Goal: Information Seeking & Learning: Learn about a topic

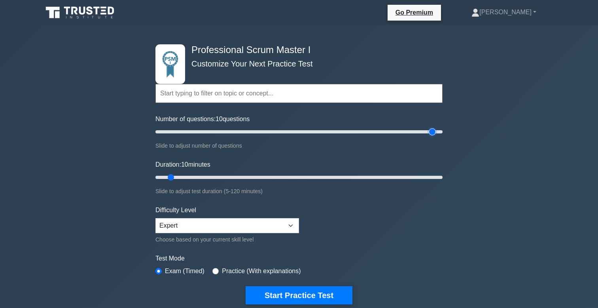
click at [435, 130] on input "Number of questions: 10 questions" at bounding box center [298, 131] width 287 height 9
type input "70"
click at [251, 135] on input "Number of questions: 70 questions" at bounding box center [298, 131] width 287 height 9
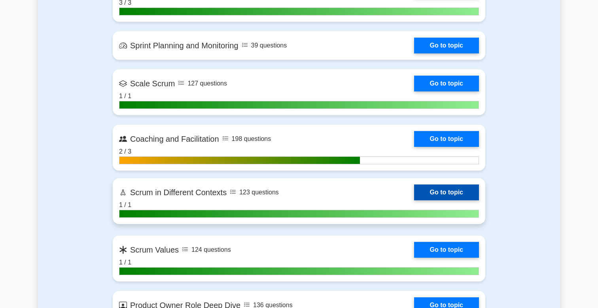
scroll to position [857, 0]
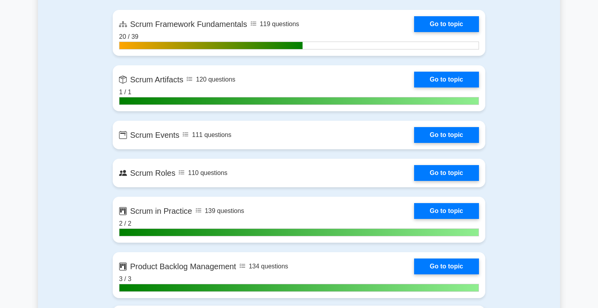
scroll to position [591, 0]
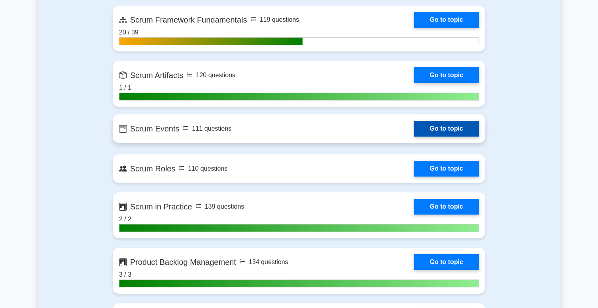
click at [454, 129] on link "Go to topic" at bounding box center [446, 129] width 65 height 16
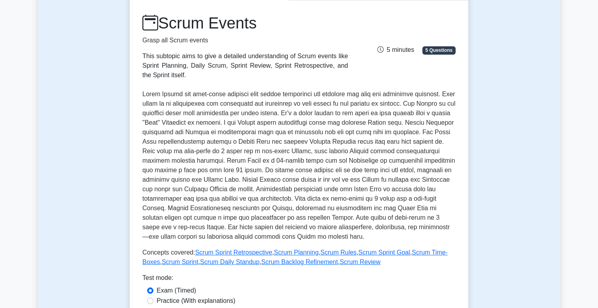
scroll to position [111, 0]
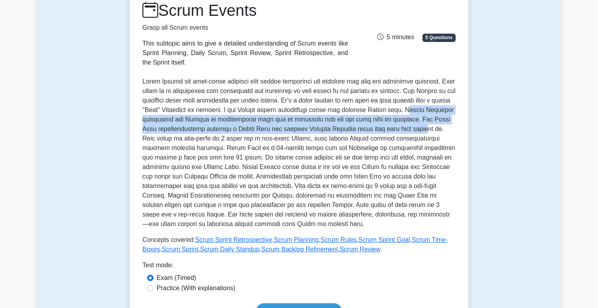
drag, startPoint x: 425, startPoint y: 109, endPoint x: 431, endPoint y: 125, distance: 17.4
click at [431, 125] on p at bounding box center [298, 153] width 313 height 152
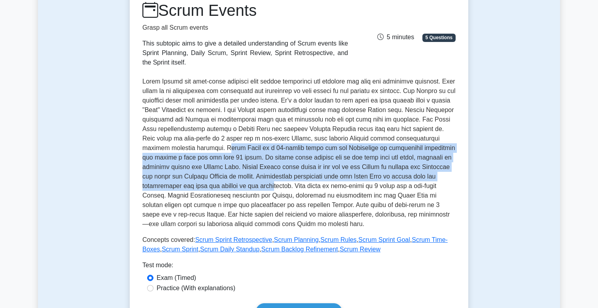
drag, startPoint x: 200, startPoint y: 150, endPoint x: 240, endPoint y: 187, distance: 53.7
click at [240, 187] on p at bounding box center [298, 153] width 313 height 152
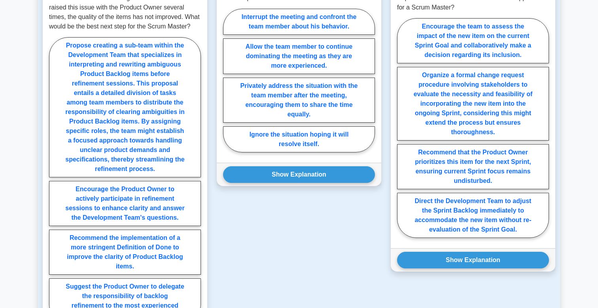
scroll to position [575, 0]
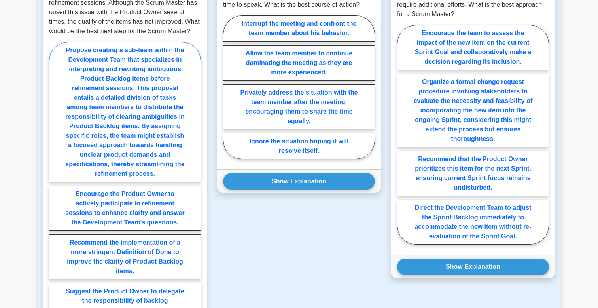
click at [84, 133] on label "Propose creating a sub-team within the Development Team that specializes in int…" at bounding box center [125, 112] width 152 height 140
click at [54, 185] on input "Propose creating a sub-team within the Development Team that specializes in int…" at bounding box center [51, 187] width 5 height 5
radio input "true"
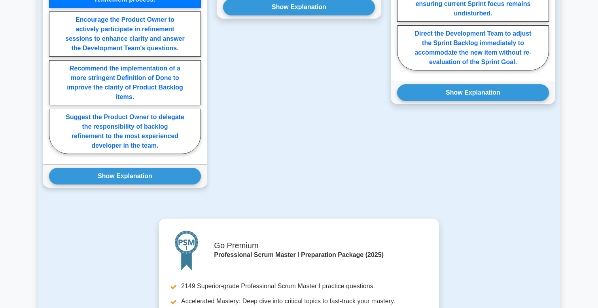
scroll to position [763, 0]
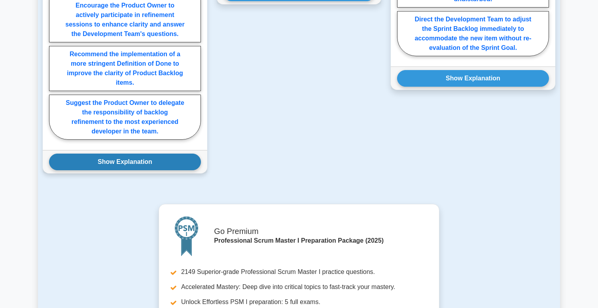
click at [98, 170] on button "Show Explanation" at bounding box center [125, 161] width 152 height 17
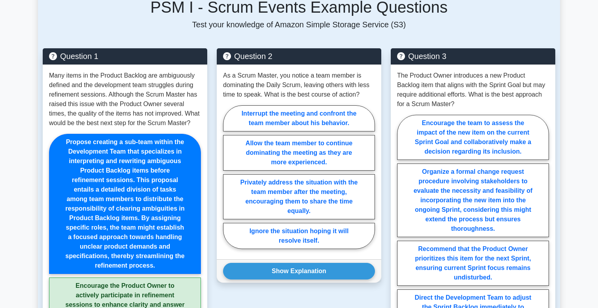
scroll to position [480, 0]
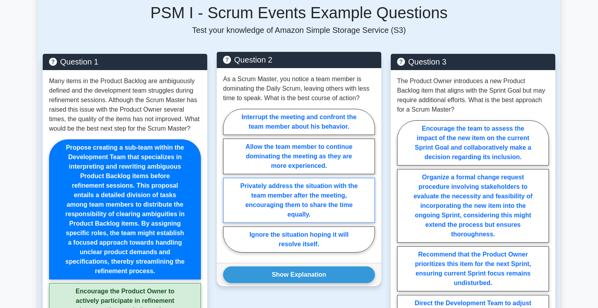
click at [270, 204] on label "Privately address the situation with the team member after the meeting, encoura…" at bounding box center [299, 200] width 152 height 45
click at [228, 185] on input "Privately address the situation with the team member after the meeting, encoura…" at bounding box center [225, 182] width 5 height 5
radio input "true"
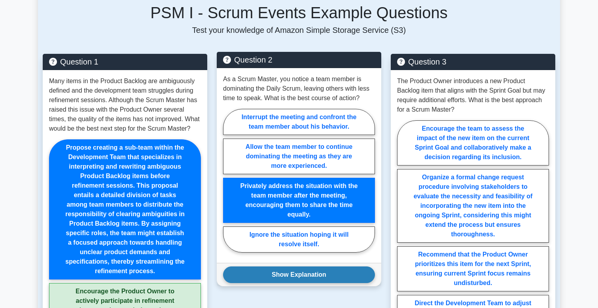
click at [276, 276] on button "Show Explanation" at bounding box center [299, 274] width 152 height 17
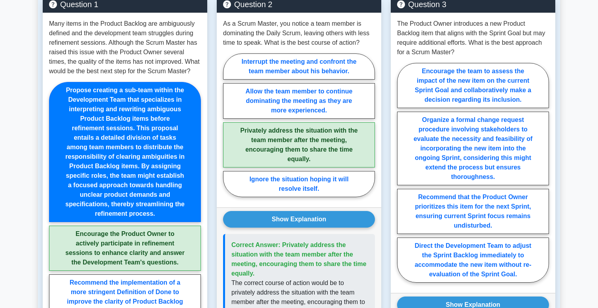
scroll to position [542, 0]
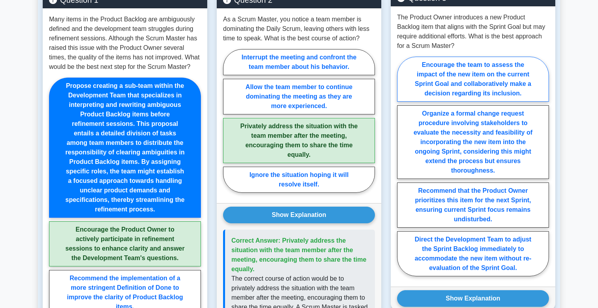
click at [507, 81] on label "Encourage the team to assess the impact of the new item on the current Sprint G…" at bounding box center [473, 79] width 152 height 45
click at [402, 166] on input "Encourage the team to assess the impact of the new item on the current Sprint G…" at bounding box center [399, 168] width 5 height 5
radio input "true"
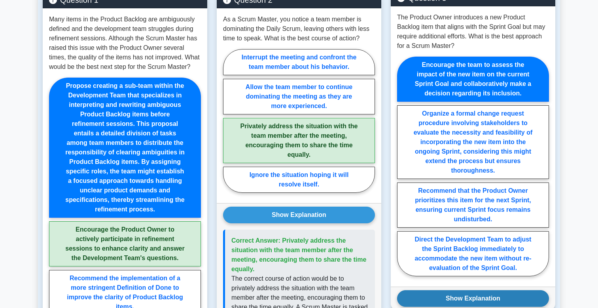
click at [474, 297] on button "Show Explanation" at bounding box center [473, 298] width 152 height 17
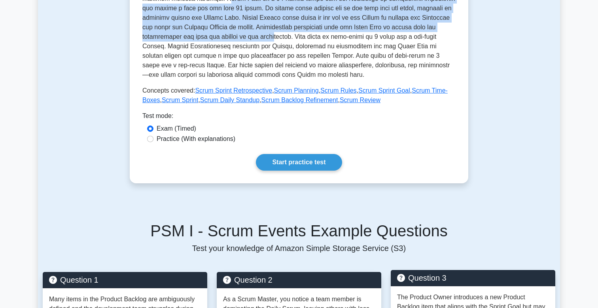
scroll to position [260, 0]
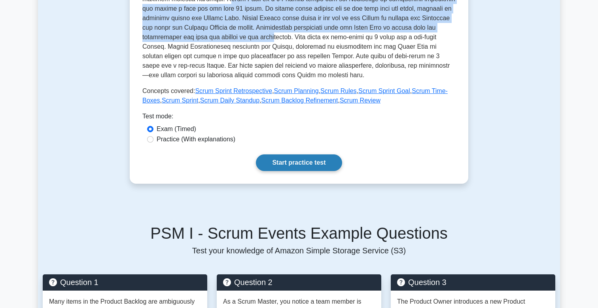
click at [295, 164] on link "Start practice test" at bounding box center [299, 162] width 86 height 17
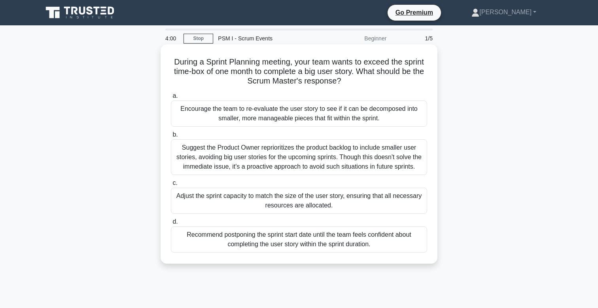
click at [305, 113] on div "Encourage the team to re-evaluate the user story to see if it can be decomposed…" at bounding box center [299, 113] width 256 height 26
click at [171, 98] on input "a. Encourage the team to re-evaluate the user story to see if it can be decompo…" at bounding box center [171, 95] width 0 height 5
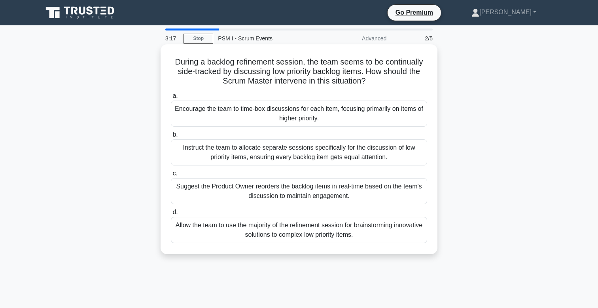
click at [351, 115] on div "Encourage the team to time-box discussions for each item, focusing primarily on…" at bounding box center [299, 113] width 256 height 26
click at [171, 98] on input "a. Encourage the team to time-box discussions for each item, focusing primarily…" at bounding box center [171, 95] width 0 height 5
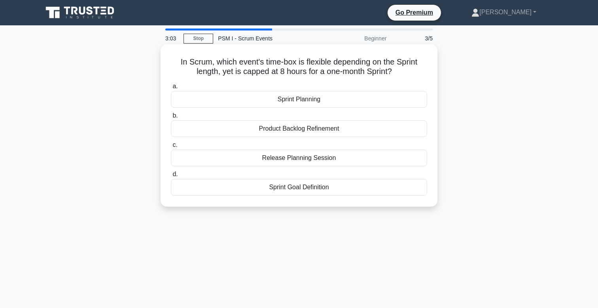
click at [306, 97] on div "Sprint Planning" at bounding box center [299, 99] width 256 height 17
click at [171, 89] on input "a. Sprint Planning" at bounding box center [171, 86] width 0 height 5
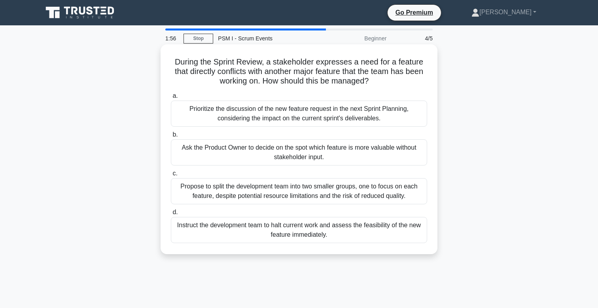
click at [319, 112] on div "Prioritize the discussion of the new feature request in the next Sprint Plannin…" at bounding box center [299, 113] width 256 height 26
click at [171, 98] on input "a. Prioritize the discussion of the new feature request in the next Sprint Plan…" at bounding box center [171, 95] width 0 height 5
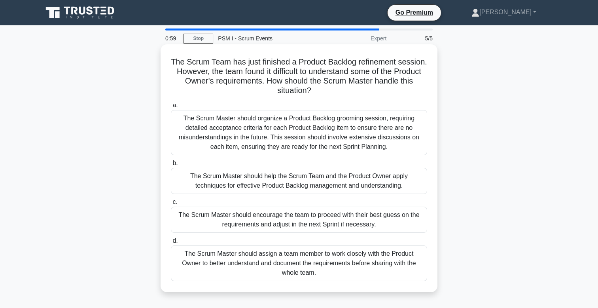
click at [250, 130] on div "The Scrum Master should organize a Product Backlog grooming session, requiring …" at bounding box center [299, 132] width 256 height 45
click at [171, 108] on input "a. The Scrum Master should organize a Product Backlog grooming session, requiri…" at bounding box center [171, 105] width 0 height 5
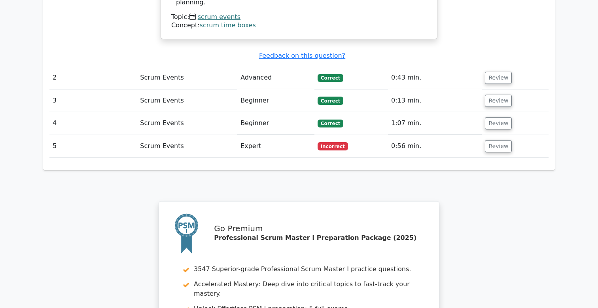
scroll to position [944, 0]
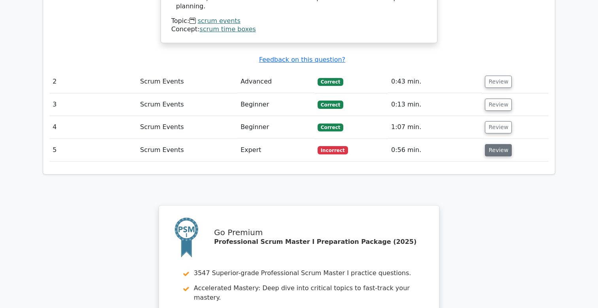
click at [492, 144] on button "Review" at bounding box center [498, 150] width 27 height 12
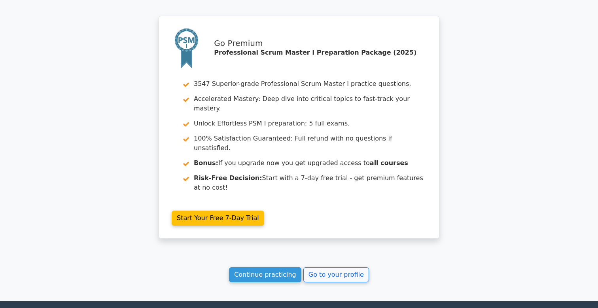
scroll to position [1539, 0]
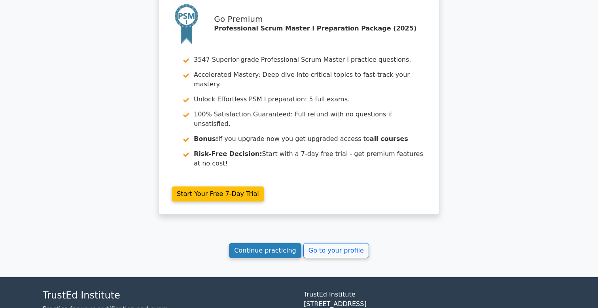
click at [273, 243] on link "Continue practicing" at bounding box center [265, 250] width 72 height 15
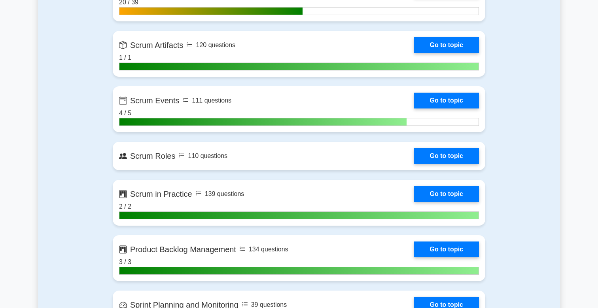
scroll to position [620, 0]
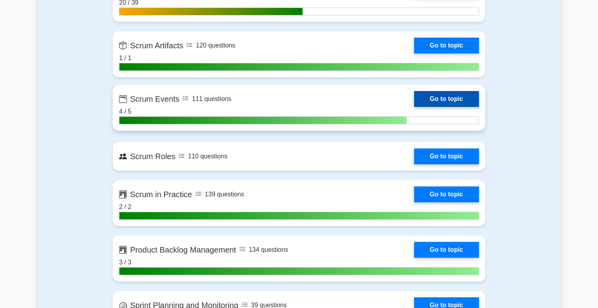
click at [447, 99] on link "Go to topic" at bounding box center [446, 99] width 65 height 16
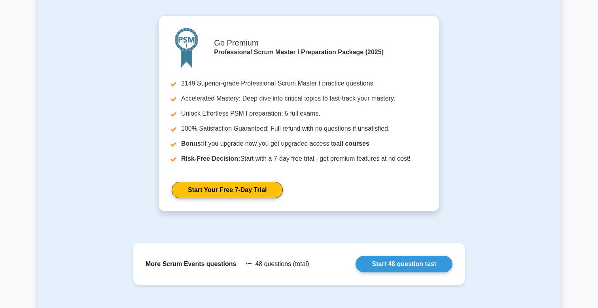
scroll to position [1073, 0]
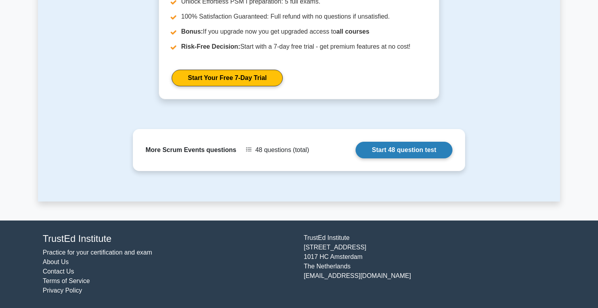
click at [395, 146] on link "Start 48 question test" at bounding box center [403, 150] width 97 height 17
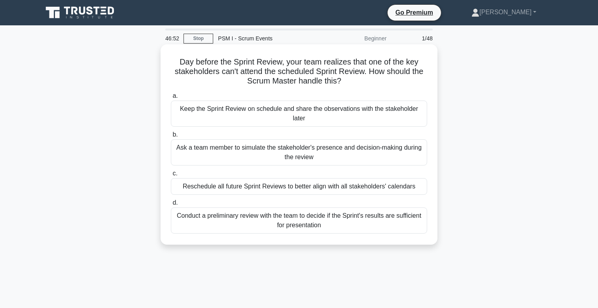
click at [353, 116] on div "Keep the Sprint Review on schedule and share the observations with the stakehol…" at bounding box center [299, 113] width 256 height 26
click at [171, 98] on input "a. Keep the Sprint Review on schedule and share the observations with the stake…" at bounding box center [171, 95] width 0 height 5
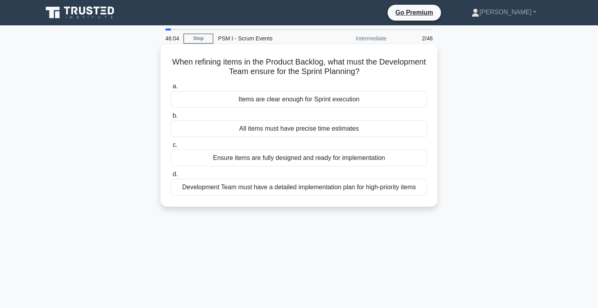
click at [300, 190] on div "Development Team must have a detailed implementation plan for high-priority ite…" at bounding box center [299, 187] width 256 height 17
click at [171, 177] on input "d. Development Team must have a detailed implementation plan for high-priority …" at bounding box center [171, 174] width 0 height 5
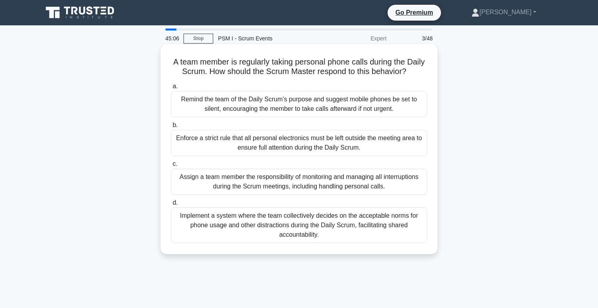
click at [281, 224] on div "Implement a system where the team collectively decides on the acceptable norms …" at bounding box center [299, 225] width 256 height 36
click at [171, 205] on input "d. Implement a system where the team collectively decides on the acceptable nor…" at bounding box center [171, 202] width 0 height 5
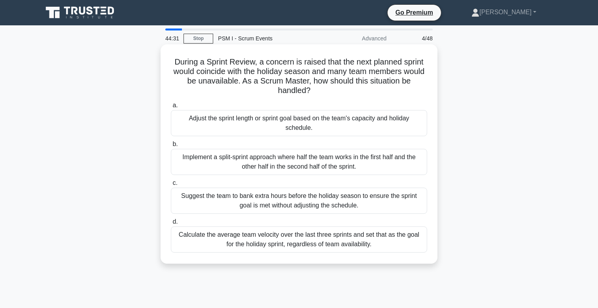
click at [229, 128] on div "Adjust the sprint length or sprint goal based on the team's capacity and holida…" at bounding box center [299, 123] width 256 height 26
click at [171, 108] on input "a. Adjust the sprint length or sprint goal based on the team's capacity and hol…" at bounding box center [171, 105] width 0 height 5
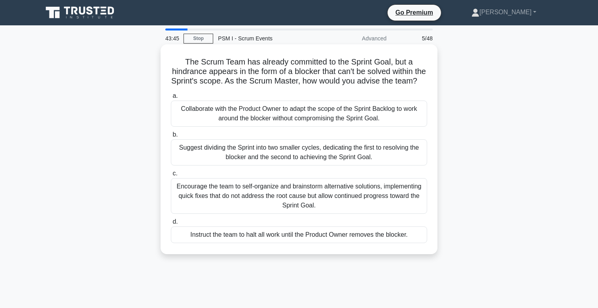
click at [316, 111] on div "Collaborate with the Product Owner to adapt the scope of the Sprint Backlog to …" at bounding box center [299, 113] width 256 height 26
click at [171, 98] on input "a. Collaborate with the Product Owner to adapt the scope of the Sprint Backlog …" at bounding box center [171, 95] width 0 height 5
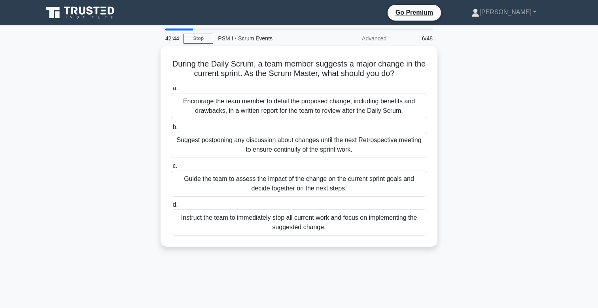
click at [316, 111] on div "Encourage the team member to detail the proposed change, including benefits and…" at bounding box center [299, 106] width 256 height 26
click at [171, 91] on input "a. Encourage the team member to detail the proposed change, including benefits …" at bounding box center [171, 88] width 0 height 5
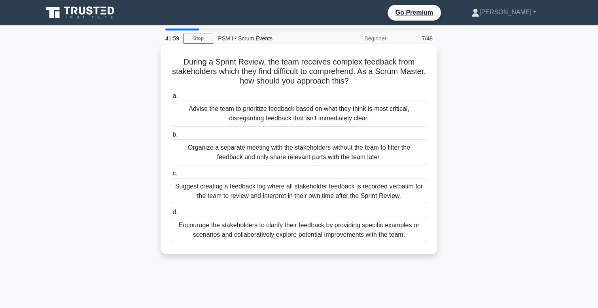
click at [322, 229] on div "Encourage the stakeholders to clarify their feedback by providing specific exam…" at bounding box center [299, 230] width 256 height 26
click at [171, 215] on input "d. Encourage the stakeholders to clarify their feedback by providing specific e…" at bounding box center [171, 212] width 0 height 5
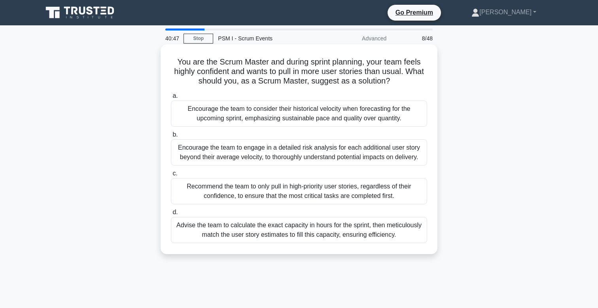
click at [270, 231] on div "Advise the team to calculate the exact capacity in hours for the sprint, then m…" at bounding box center [299, 230] width 256 height 26
click at [171, 215] on input "d. Advise the team to calculate the exact capacity in hours for the sprint, the…" at bounding box center [171, 212] width 0 height 5
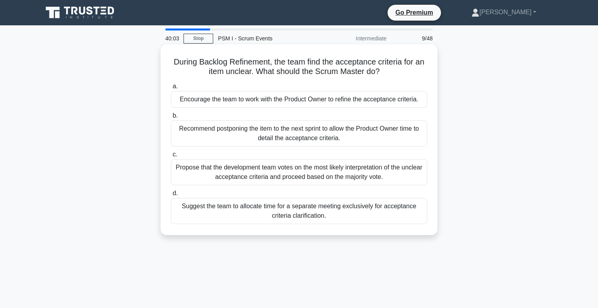
click at [401, 102] on div "Encourage the team to work with the Product Owner to refine the acceptance crit…" at bounding box center [299, 99] width 256 height 17
click at [171, 89] on input "a. Encourage the team to work with the Product Owner to refine the acceptance c…" at bounding box center [171, 86] width 0 height 5
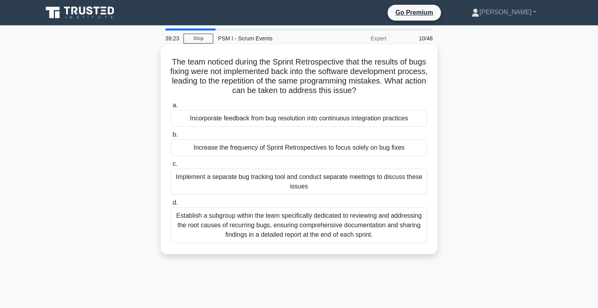
click at [387, 236] on div "Establish a subgroup within the team specifically dedicated to reviewing and ad…" at bounding box center [299, 225] width 256 height 36
click at [171, 205] on input "d. Establish a subgroup within the team specifically dedicated to reviewing and…" at bounding box center [171, 202] width 0 height 5
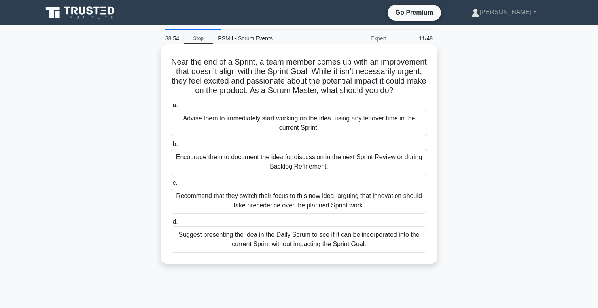
click at [214, 238] on div "Suggest presenting the idea in the Daily Scrum to see if it can be incorporated…" at bounding box center [299, 239] width 256 height 26
click at [171, 224] on input "d. Suggest presenting the idea in the Daily Scrum to see if it can be incorpora…" at bounding box center [171, 221] width 0 height 5
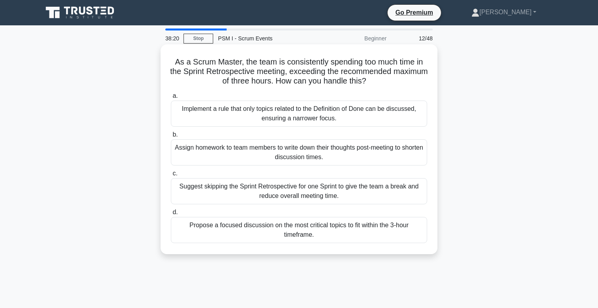
click at [348, 233] on div "Propose a focused discussion on the most critical topics to fit within the 3-ho…" at bounding box center [299, 230] width 256 height 26
click at [171, 215] on input "d. Propose a focused discussion on the most critical topics to fit within the 3…" at bounding box center [171, 212] width 0 height 5
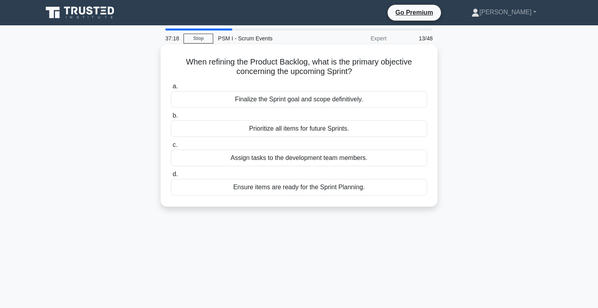
click at [325, 192] on div "Ensure items are ready for the Sprint Planning." at bounding box center [299, 187] width 256 height 17
click at [171, 177] on input "d. Ensure items are ready for the Sprint Planning." at bounding box center [171, 174] width 0 height 5
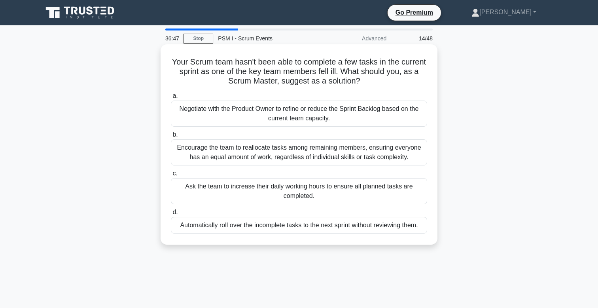
click at [372, 115] on div "Negotiate with the Product Owner to refine or reduce the Sprint Backlog based o…" at bounding box center [299, 113] width 256 height 26
click at [171, 98] on input "a. Negotiate with the Product Owner to refine or reduce the Sprint Backlog base…" at bounding box center [171, 95] width 0 height 5
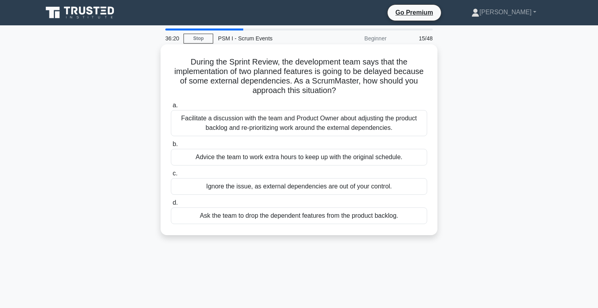
click at [315, 120] on div "Facilitate a discussion with the team and Product Owner about adjusting the pro…" at bounding box center [299, 123] width 256 height 26
click at [171, 108] on input "a. Facilitate a discussion with the team and Product Owner about adjusting the …" at bounding box center [171, 105] width 0 height 5
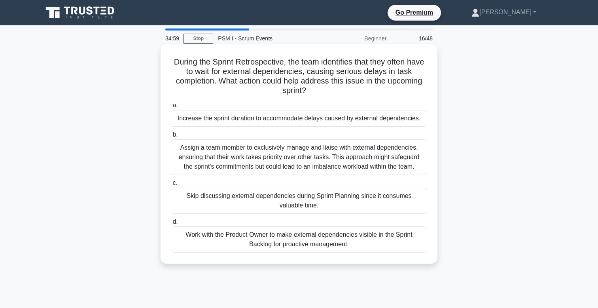
click at [291, 245] on div "Work with the Product Owner to make external dependencies visible in the Sprint…" at bounding box center [299, 239] width 256 height 26
click at [171, 224] on input "d. Work with the Product Owner to make external dependencies visible in the Spr…" at bounding box center [171, 221] width 0 height 5
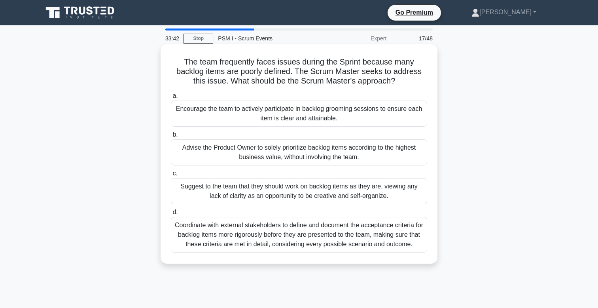
click at [407, 110] on div "Encourage the team to actively participate in backlog grooming sessions to ensu…" at bounding box center [299, 113] width 256 height 26
click at [171, 98] on input "a. Encourage the team to actively participate in backlog grooming sessions to e…" at bounding box center [171, 95] width 0 height 5
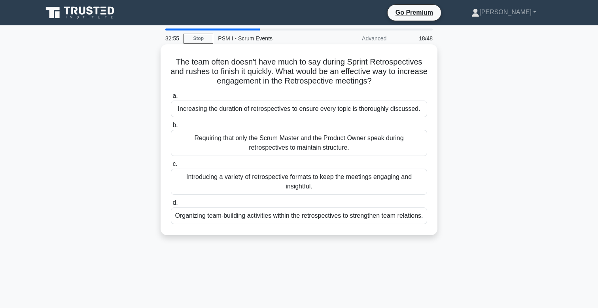
click at [344, 224] on div "Organizing team-building activities within the retrospectives to strengthen tea…" at bounding box center [299, 215] width 256 height 17
click at [171, 205] on input "d. Organizing team-building activities within the retrospectives to strengthen …" at bounding box center [171, 202] width 0 height 5
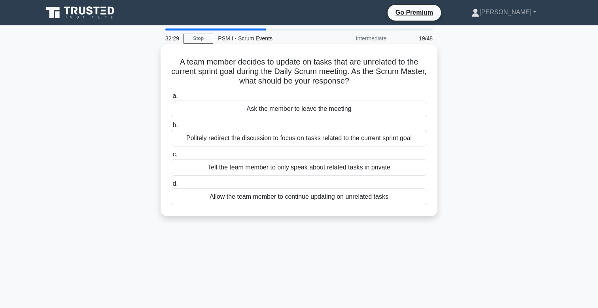
click at [384, 140] on div "Politely redirect the discussion to focus on tasks related to the current sprin…" at bounding box center [299, 138] width 256 height 17
click at [171, 128] on input "b. Politely redirect the discussion to focus on tasks related to the current sp…" at bounding box center [171, 125] width 0 height 5
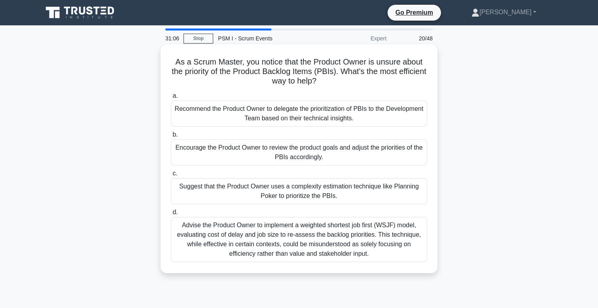
click at [386, 120] on div "Recommend the Product Owner to delegate the prioritization of PBIs to the Devel…" at bounding box center [299, 113] width 256 height 26
click at [171, 98] on input "a. Recommend the Product Owner to delegate the prioritization of PBIs to the De…" at bounding box center [171, 95] width 0 height 5
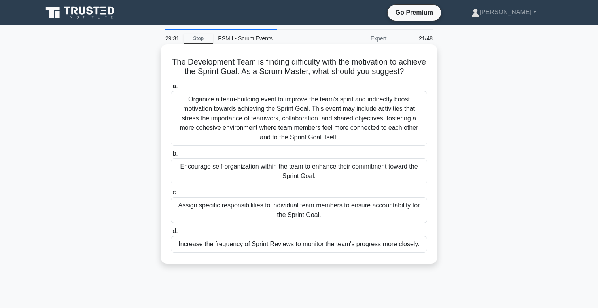
click at [343, 108] on div "Organize a team-building event to improve the team's spirit and indirectly boos…" at bounding box center [299, 118] width 256 height 55
click at [171, 89] on input "a. Organize a team-building event to improve the team's spirit and indirectly b…" at bounding box center [171, 86] width 0 height 5
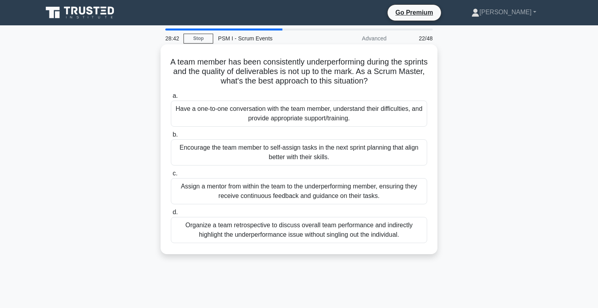
click at [393, 113] on div "Have a one-to-one conversation with the team member, understand their difficult…" at bounding box center [299, 113] width 256 height 26
click at [171, 98] on input "a. Have a one-to-one conversation with the team member, understand their diffic…" at bounding box center [171, 95] width 0 height 5
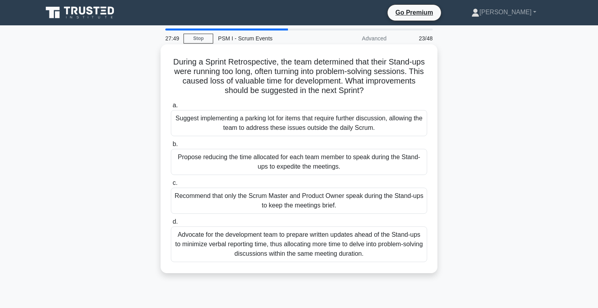
click at [357, 124] on div "Suggest implementing a parking lot for items that require further discussion, a…" at bounding box center [299, 123] width 256 height 26
click at [171, 108] on input "a. Suggest implementing a parking lot for items that require further discussion…" at bounding box center [171, 105] width 0 height 5
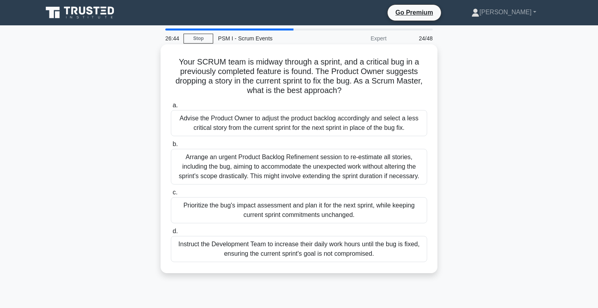
click at [256, 169] on div "Arrange an urgent Product Backlog Refinement session to re-estimate all stories…" at bounding box center [299, 167] width 256 height 36
click at [171, 147] on input "b. Arrange an urgent Product Backlog Refinement session to re-estimate all stor…" at bounding box center [171, 144] width 0 height 5
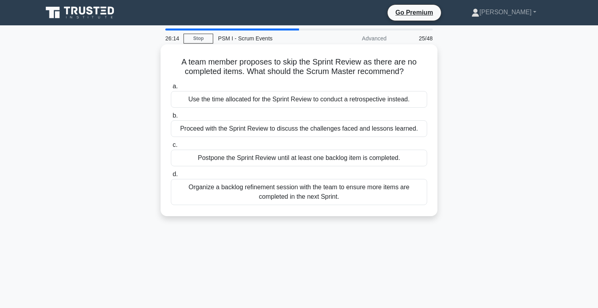
click at [365, 127] on div "Proceed with the Sprint Review to discuss the challenges faced and lessons lear…" at bounding box center [299, 128] width 256 height 17
click at [171, 118] on input "b. Proceed with the Sprint Review to discuss the challenges faced and lessons l…" at bounding box center [171, 115] width 0 height 5
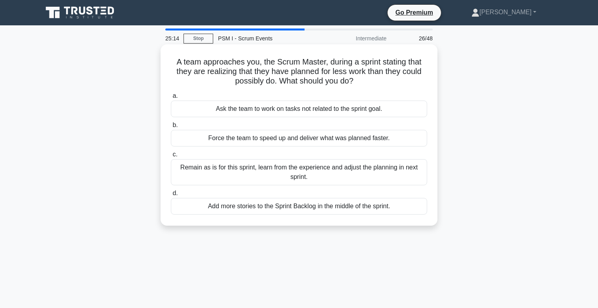
click at [343, 179] on div "Remain as is for this sprint, learn from the experience and adjust the planning…" at bounding box center [299, 172] width 256 height 26
click at [171, 157] on input "c. Remain as is for this sprint, learn from the experience and adjust the plann…" at bounding box center [171, 154] width 0 height 5
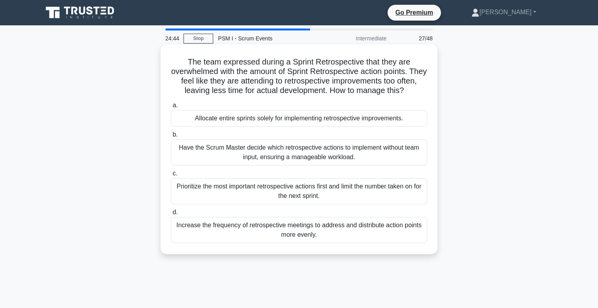
click at [346, 191] on div "Prioritize the most important retrospective actions first and limit the number …" at bounding box center [299, 191] width 256 height 26
click at [171, 176] on input "c. Prioritize the most important retrospective actions first and limit the numb…" at bounding box center [171, 173] width 0 height 5
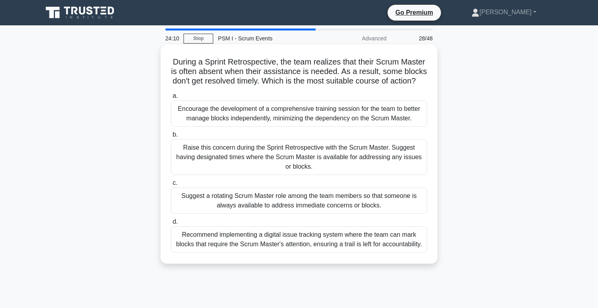
click at [386, 156] on div "Raise this concern during the Sprint Retrospective with the Scrum Master. Sugge…" at bounding box center [299, 157] width 256 height 36
click at [171, 137] on input "b. Raise this concern during the Sprint Retrospective with the Scrum Master. Su…" at bounding box center [171, 134] width 0 height 5
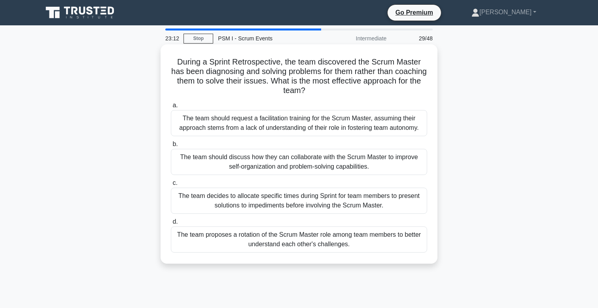
click at [398, 165] on div "The team should discuss how they can collaborate with the Scrum Master to impro…" at bounding box center [299, 162] width 256 height 26
click at [171, 147] on input "b. The team should discuss how they can collaborate with the Scrum Master to im…" at bounding box center [171, 144] width 0 height 5
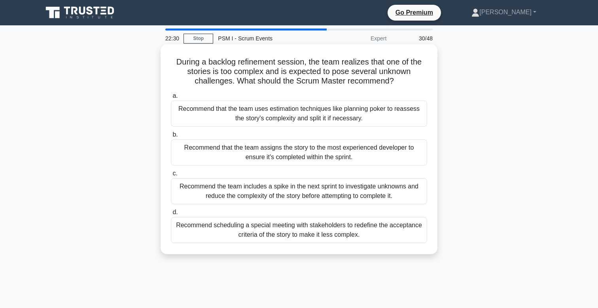
click at [332, 187] on div "Recommend the team includes a spike in the next sprint to investigate unknowns …" at bounding box center [299, 191] width 256 height 26
click at [171, 176] on input "c. Recommend the team includes a spike in the next sprint to investigate unknow…" at bounding box center [171, 173] width 0 height 5
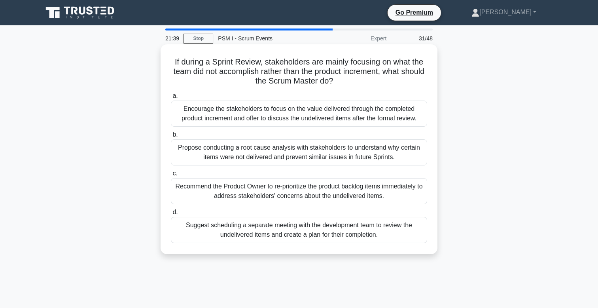
click at [357, 118] on div "Encourage the stakeholders to focus on the value delivered through the complete…" at bounding box center [299, 113] width 256 height 26
click at [171, 98] on input "a. Encourage the stakeholders to focus on the value delivered through the compl…" at bounding box center [171, 95] width 0 height 5
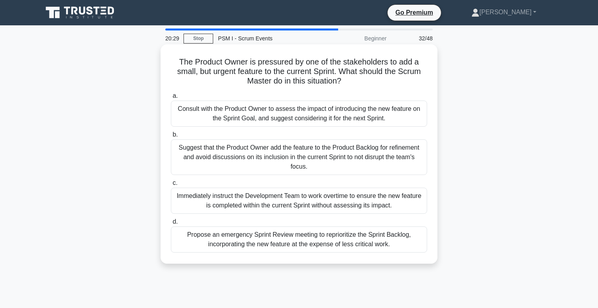
click at [321, 159] on div "Suggest that the Product Owner add the feature to the Product Backlog for refin…" at bounding box center [299, 157] width 256 height 36
click at [171, 137] on input "b. Suggest that the Product Owner add the feature to the Product Backlog for re…" at bounding box center [171, 134] width 0 height 5
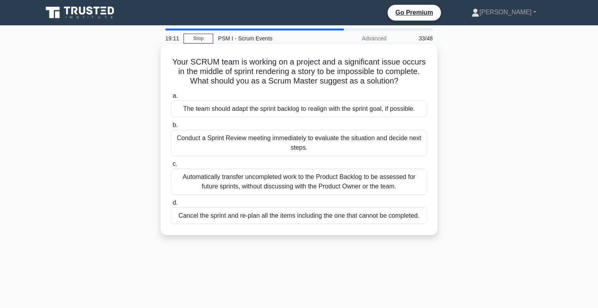
click at [317, 219] on div "Cancel the sprint and re-plan all the items including the one that cannot be co…" at bounding box center [299, 215] width 256 height 17
click at [171, 205] on input "d. Cancel the sprint and re-plan all the items including the one that cannot be…" at bounding box center [171, 202] width 0 height 5
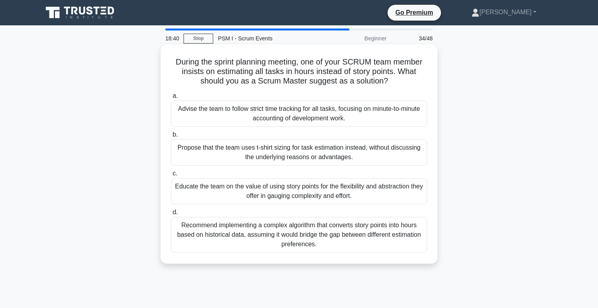
click at [363, 188] on div "Educate the team on the value of using story points for the flexibility and abs…" at bounding box center [299, 191] width 256 height 26
click at [171, 176] on input "c. Educate the team on the value of using story points for the flexibility and …" at bounding box center [171, 173] width 0 height 5
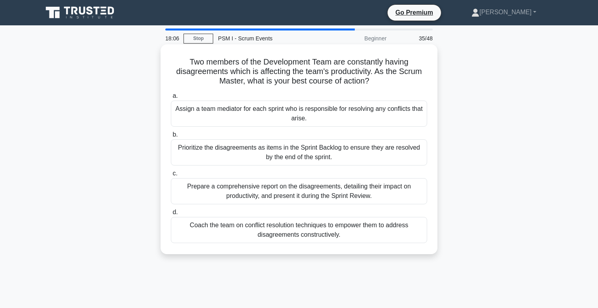
click at [344, 232] on div "Coach the team on conflict resolution techniques to empower them to address dis…" at bounding box center [299, 230] width 256 height 26
click at [171, 215] on input "d. Coach the team on conflict resolution techniques to empower them to address …" at bounding box center [171, 212] width 0 height 5
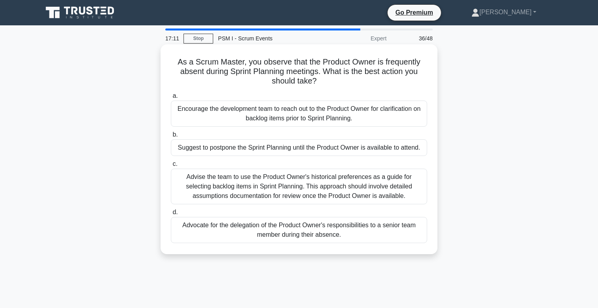
click at [365, 117] on div "Encourage the development team to reach out to the Product Owner for clarificat…" at bounding box center [299, 113] width 256 height 26
click at [171, 98] on input "a. Encourage the development team to reach out to the Product Owner for clarifi…" at bounding box center [171, 95] width 0 height 5
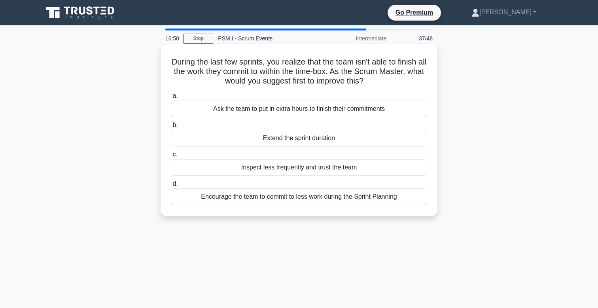
click at [329, 200] on div "Encourage the team to commit to less work during the Sprint Planning" at bounding box center [299, 196] width 256 height 17
click at [171, 186] on input "d. Encourage the team to commit to less work during the Sprint Planning" at bounding box center [171, 183] width 0 height 5
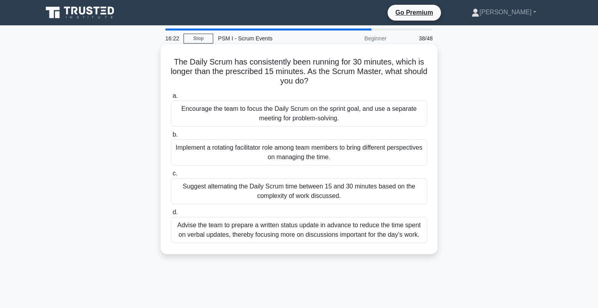
click at [403, 115] on div "Encourage the team to focus the Daily Scrum on the sprint goal, and use a separ…" at bounding box center [299, 113] width 256 height 26
click at [171, 98] on input "a. Encourage the team to focus the Daily Scrum on the sprint goal, and use a se…" at bounding box center [171, 95] width 0 height 5
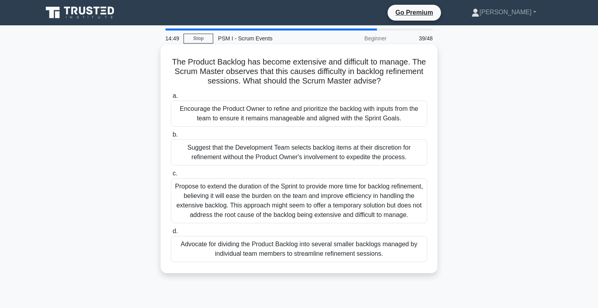
click at [348, 113] on div "Encourage the Product Owner to refine and prioritize the backlog with inputs fr…" at bounding box center [299, 113] width 256 height 26
click at [171, 98] on input "a. Encourage the Product Owner to refine and prioritize the backlog with inputs…" at bounding box center [171, 95] width 0 height 5
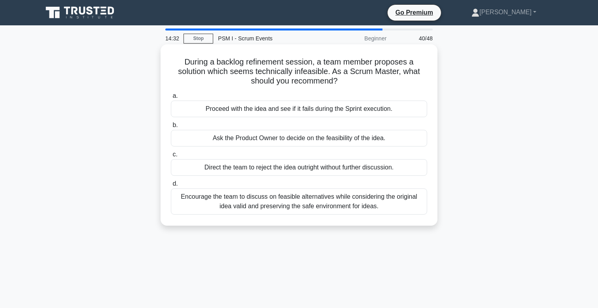
click at [380, 204] on div "Encourage the team to discuss on feasible alternatives while considering the or…" at bounding box center [299, 201] width 256 height 26
click at [171, 186] on input "d. Encourage the team to discuss on feasible alternatives while considering the…" at bounding box center [171, 183] width 0 height 5
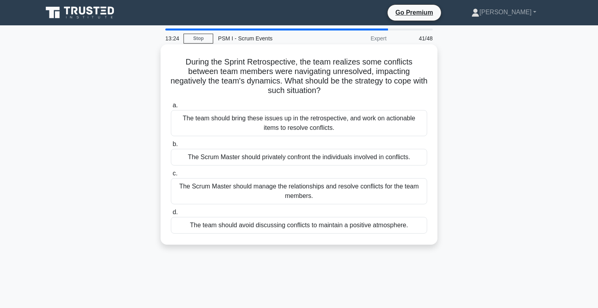
click at [378, 120] on div "The team should bring these issues up in the retrospective, and work on actiona…" at bounding box center [299, 123] width 256 height 26
click at [171, 108] on input "a. The team should bring these issues up in the retrospective, and work on acti…" at bounding box center [171, 105] width 0 height 5
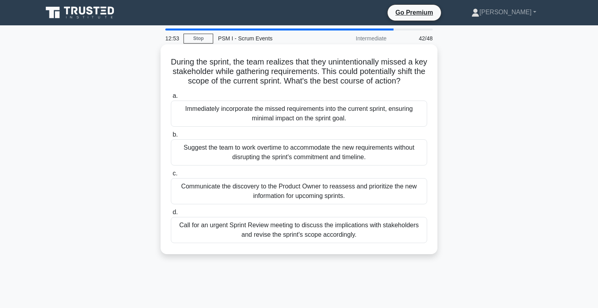
click at [334, 233] on div "Call for an urgent Sprint Review meeting to discuss the implications with stake…" at bounding box center [299, 230] width 256 height 26
click at [171, 215] on input "d. Call for an urgent Sprint Review meeting to discuss the implications with st…" at bounding box center [171, 212] width 0 height 5
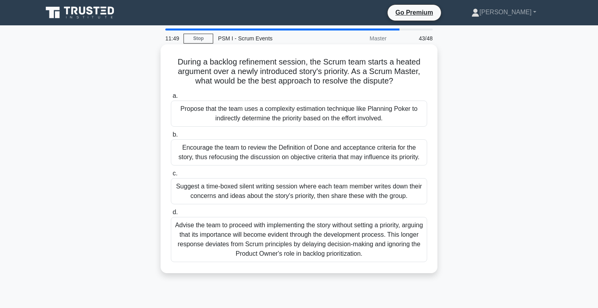
click at [375, 113] on div "Propose that the team uses a complexity estimation technique like Planning Poke…" at bounding box center [299, 113] width 256 height 26
click at [171, 98] on input "a. Propose that the team uses a complexity estimation technique like Planning P…" at bounding box center [171, 95] width 0 height 5
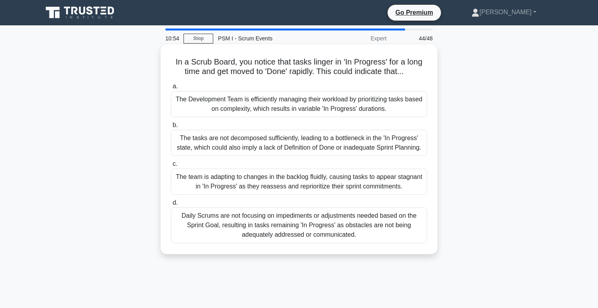
click at [312, 230] on div "Daily Scrums are not focusing on impediments or adjustments needed based on the…" at bounding box center [299, 225] width 256 height 36
click at [171, 205] on input "d. Daily Scrums are not focusing on impediments or adjustments needed based on …" at bounding box center [171, 202] width 0 height 5
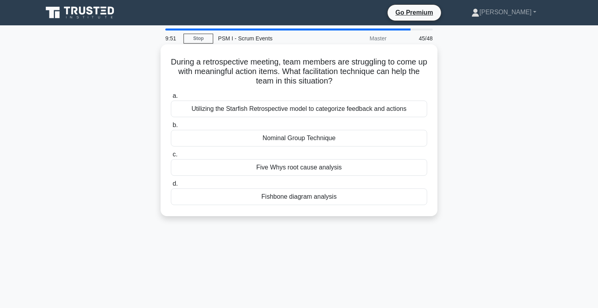
click at [386, 108] on div "Utilizing the Starfish Retrospective model to categorize feedback and actions" at bounding box center [299, 108] width 256 height 17
click at [171, 98] on input "a. Utilizing the Starfish Retrospective model to categorize feedback and actions" at bounding box center [171, 95] width 0 height 5
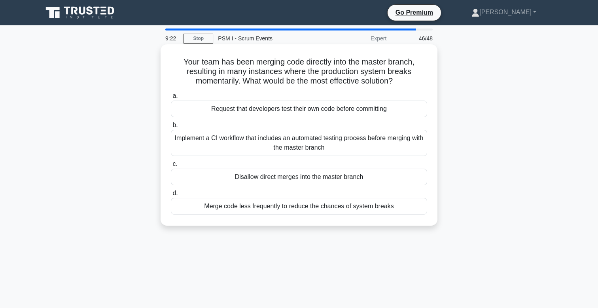
click at [357, 142] on div "Implement a CI workflow that includes an automated testing process before mergi…" at bounding box center [299, 143] width 256 height 26
click at [171, 128] on input "b. Implement a CI workflow that includes an automated testing process before me…" at bounding box center [171, 125] width 0 height 5
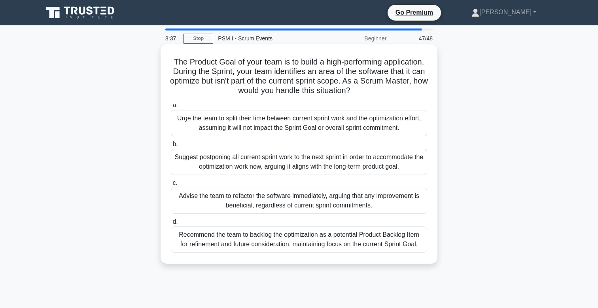
click at [321, 244] on div "Recommend the team to backlog the optimization as a potential Product Backlog I…" at bounding box center [299, 239] width 256 height 26
click at [171, 224] on input "d. Recommend the team to backlog the optimization as a potential Product Backlo…" at bounding box center [171, 221] width 0 height 5
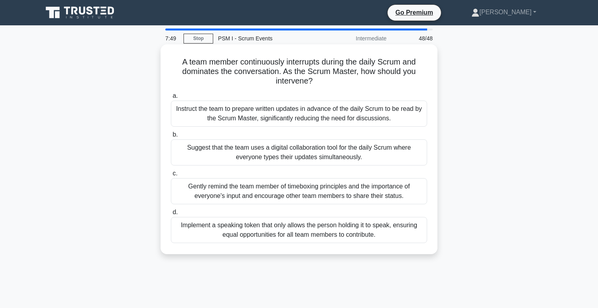
click at [299, 239] on div "Implement a speaking token that only allows the person holding it to speak, ens…" at bounding box center [299, 230] width 256 height 26
click at [171, 215] on input "d. Implement a speaking token that only allows the person holding it to speak, …" at bounding box center [171, 212] width 0 height 5
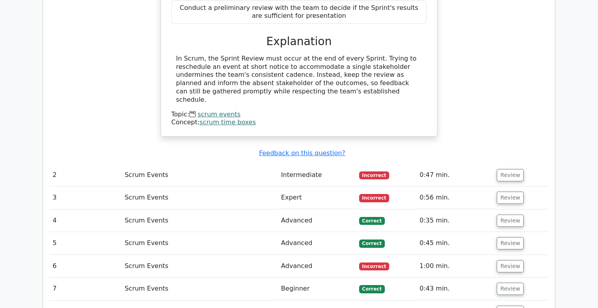
scroll to position [824, 0]
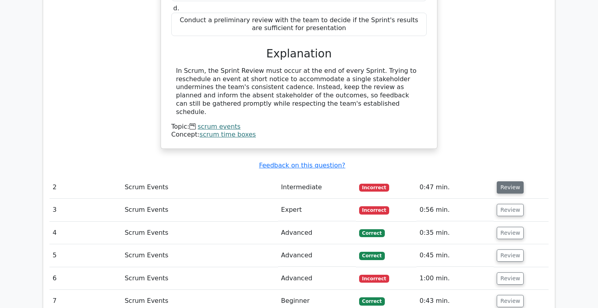
click at [510, 181] on button "Review" at bounding box center [510, 187] width 27 height 12
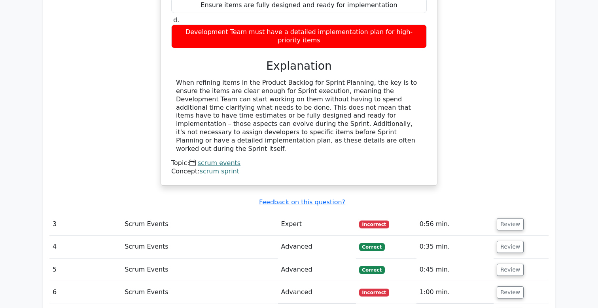
scroll to position [1126, 0]
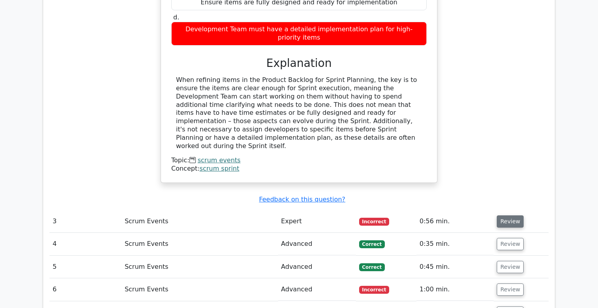
click at [505, 215] on button "Review" at bounding box center [510, 221] width 27 height 12
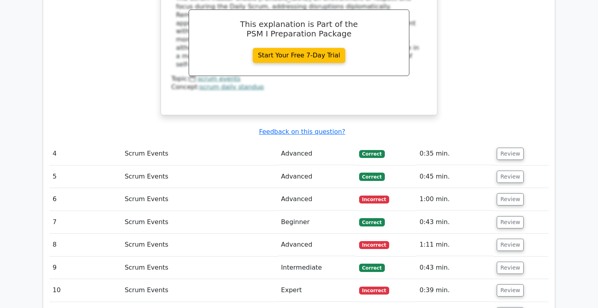
scroll to position [1586, 0]
click at [512, 193] on button "Review" at bounding box center [510, 199] width 27 height 12
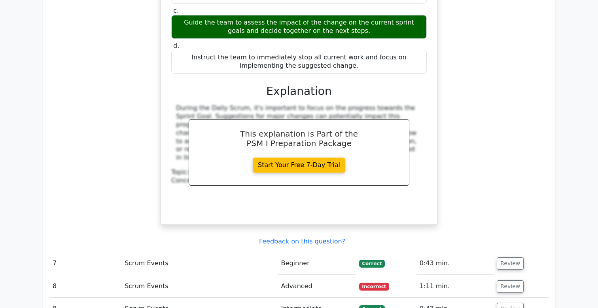
scroll to position [1915, 0]
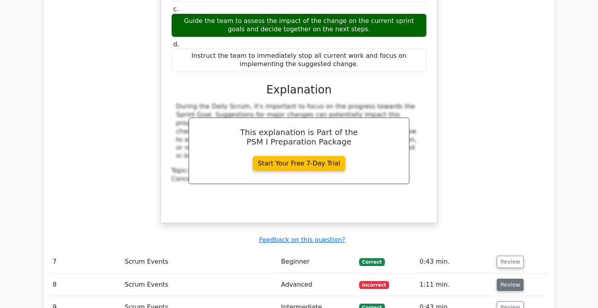
click at [507, 278] on button "Review" at bounding box center [510, 284] width 27 height 12
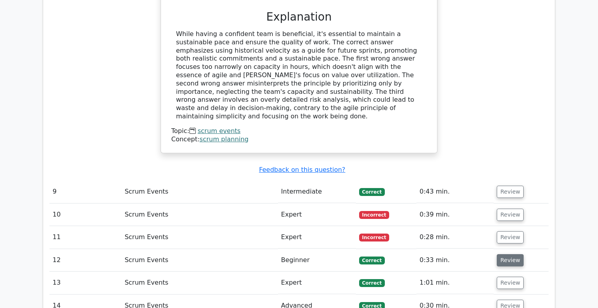
scroll to position [2425, 0]
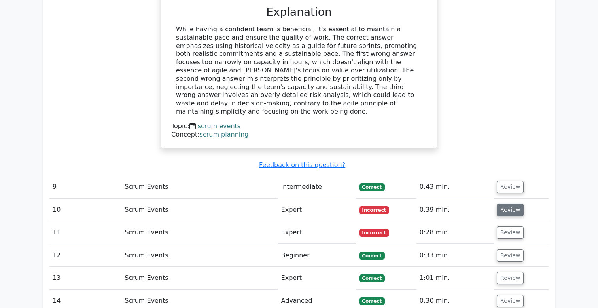
click at [505, 204] on button "Review" at bounding box center [510, 210] width 27 height 12
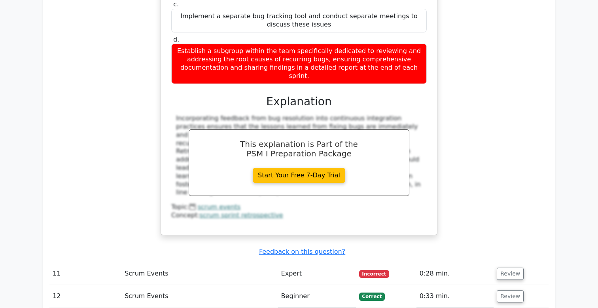
scroll to position [2774, 0]
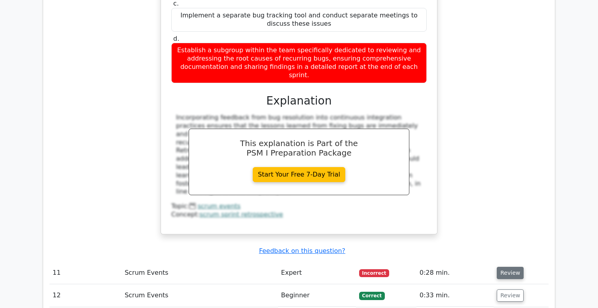
click at [505, 266] on button "Review" at bounding box center [510, 272] width 27 height 12
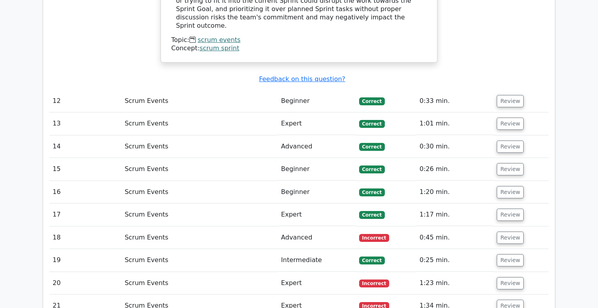
scroll to position [3351, 0]
click at [509, 231] on button "Review" at bounding box center [510, 237] width 27 height 12
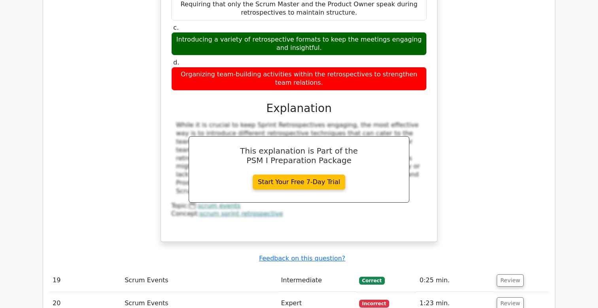
scroll to position [3711, 0]
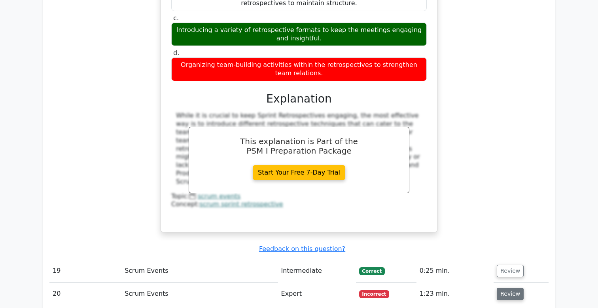
click at [504, 287] on button "Review" at bounding box center [510, 293] width 27 height 12
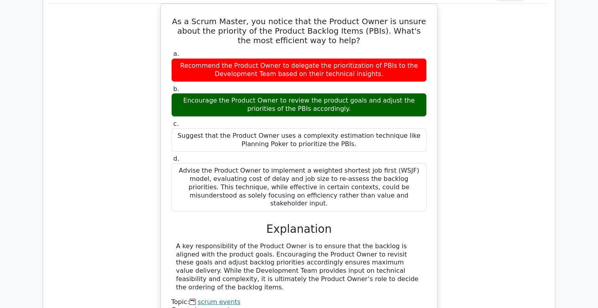
scroll to position [4014, 0]
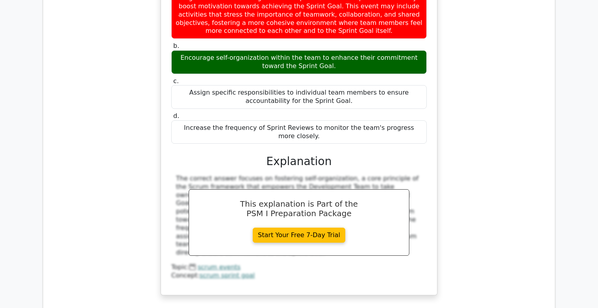
scroll to position [4460, 0]
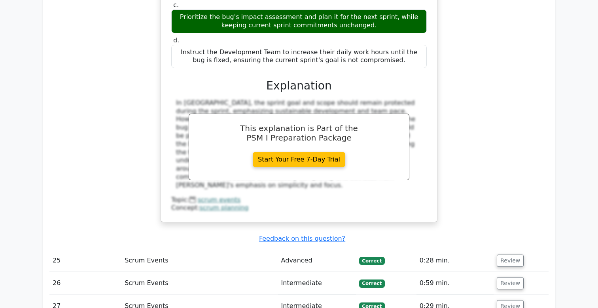
scroll to position [4989, 0]
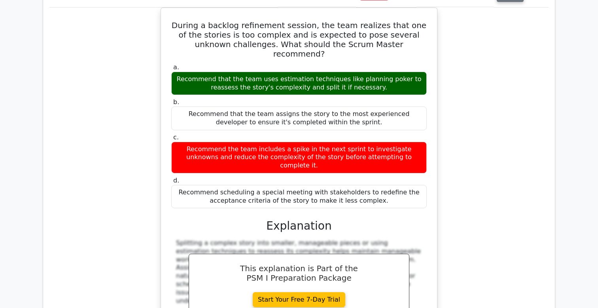
scroll to position [5384, 0]
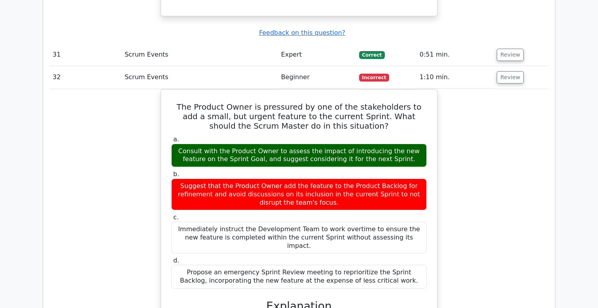
scroll to position [5722, 0]
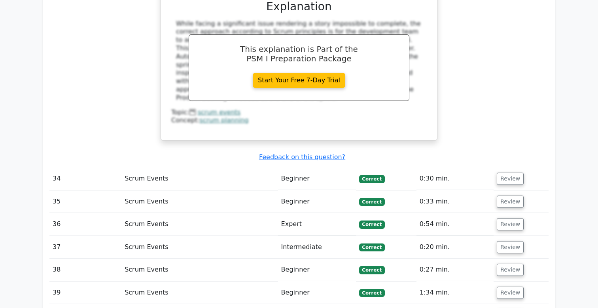
scroll to position [6393, 0]
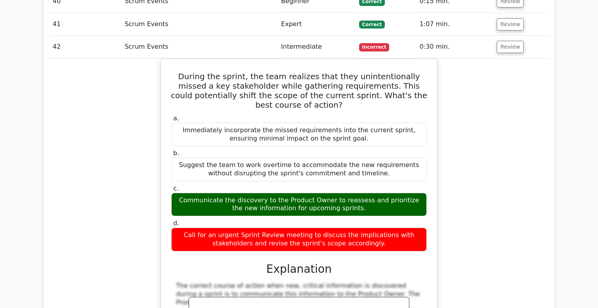
scroll to position [6705, 0]
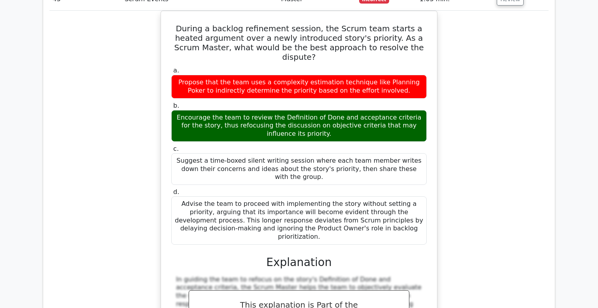
scroll to position [7144, 0]
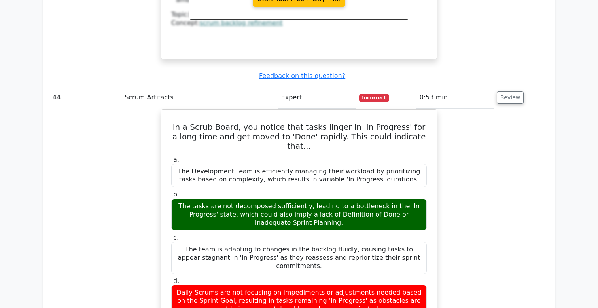
scroll to position [7484, 0]
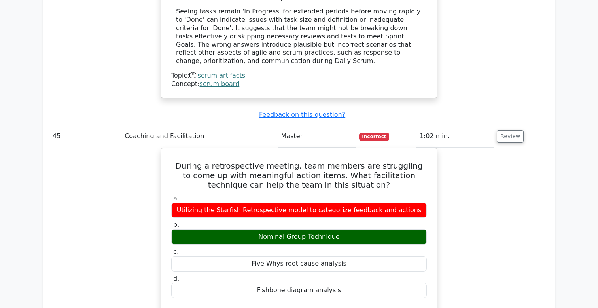
scroll to position [7821, 0]
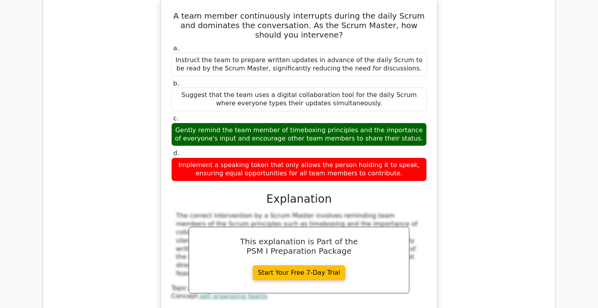
scroll to position [8489, 0]
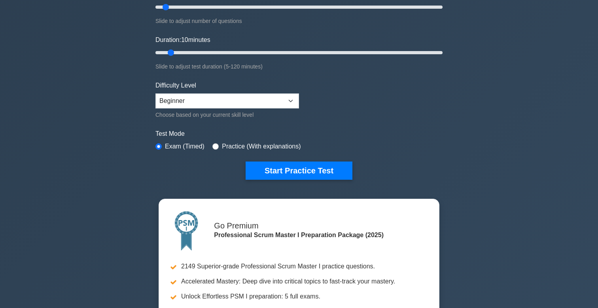
scroll to position [125, 0]
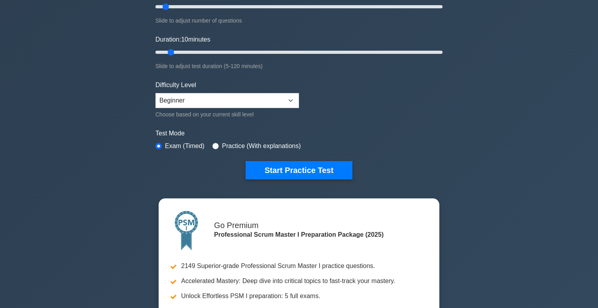
click at [497, 164] on div "Professional Scrum Master I Customize Your Next Practice Test Topics Scrum Fram…" at bounding box center [299, 151] width 598 height 502
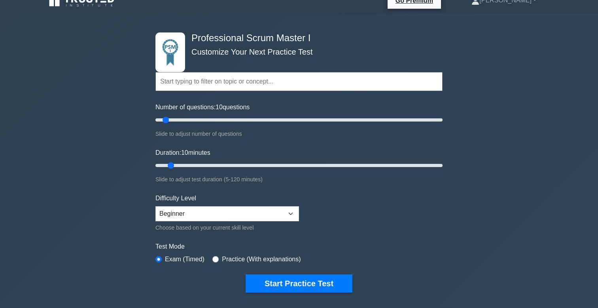
scroll to position [0, 0]
